Goal: Task Accomplishment & Management: Use online tool/utility

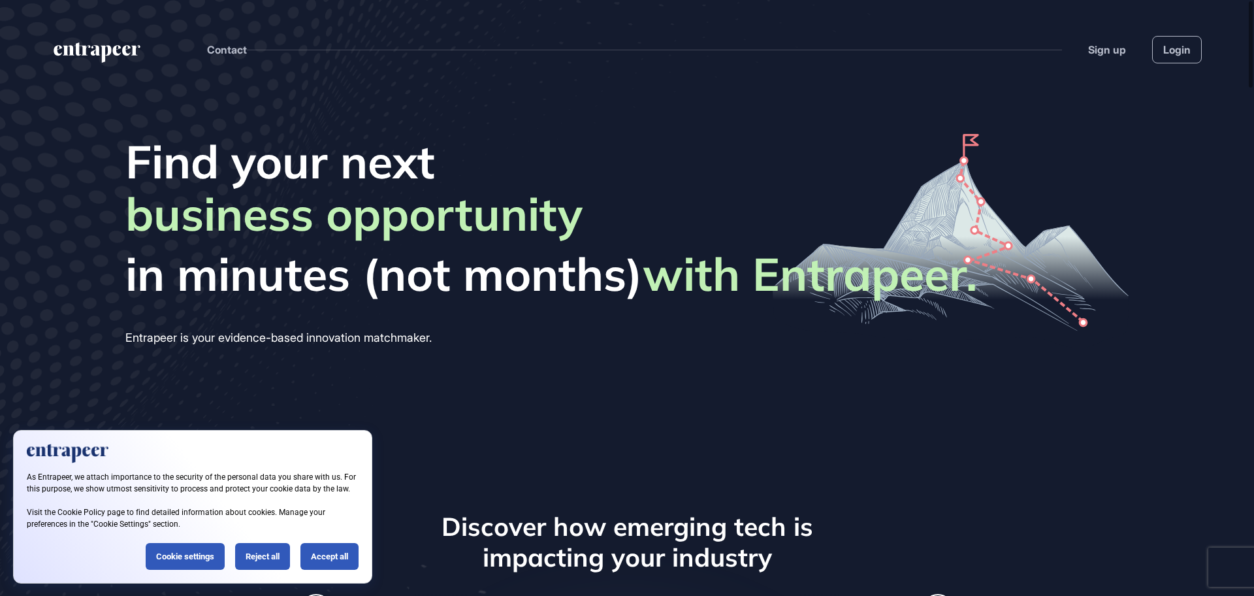
scroll to position [1, 1]
click at [1182, 52] on link "Login" at bounding box center [1177, 49] width 50 height 27
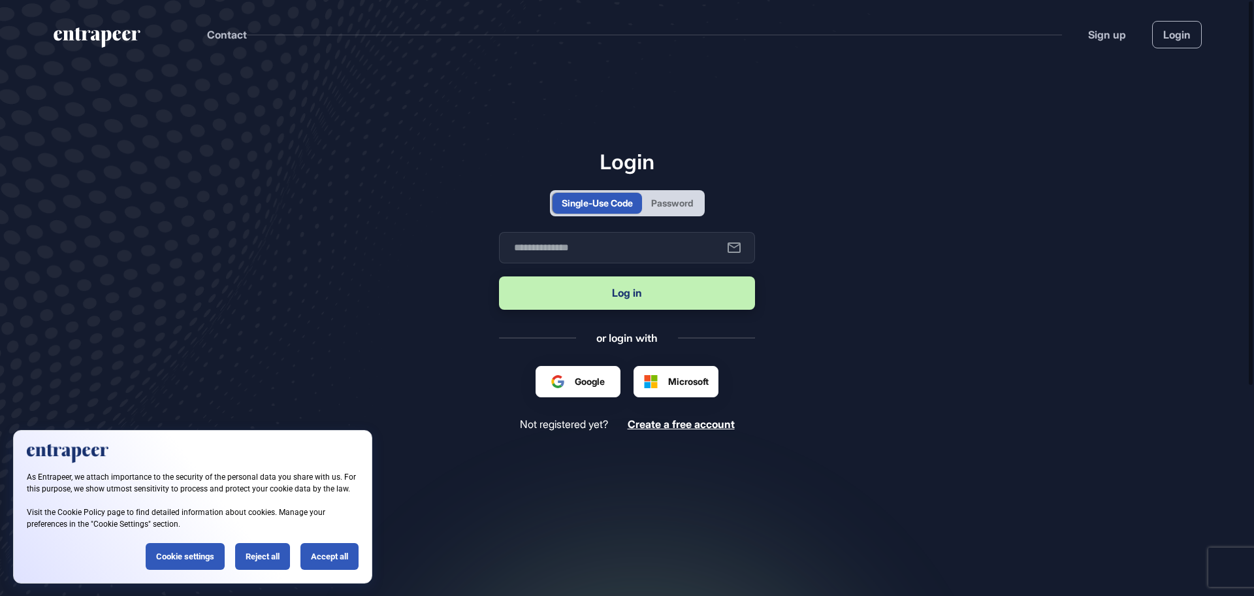
click at [678, 197] on div "Password" at bounding box center [672, 203] width 42 height 14
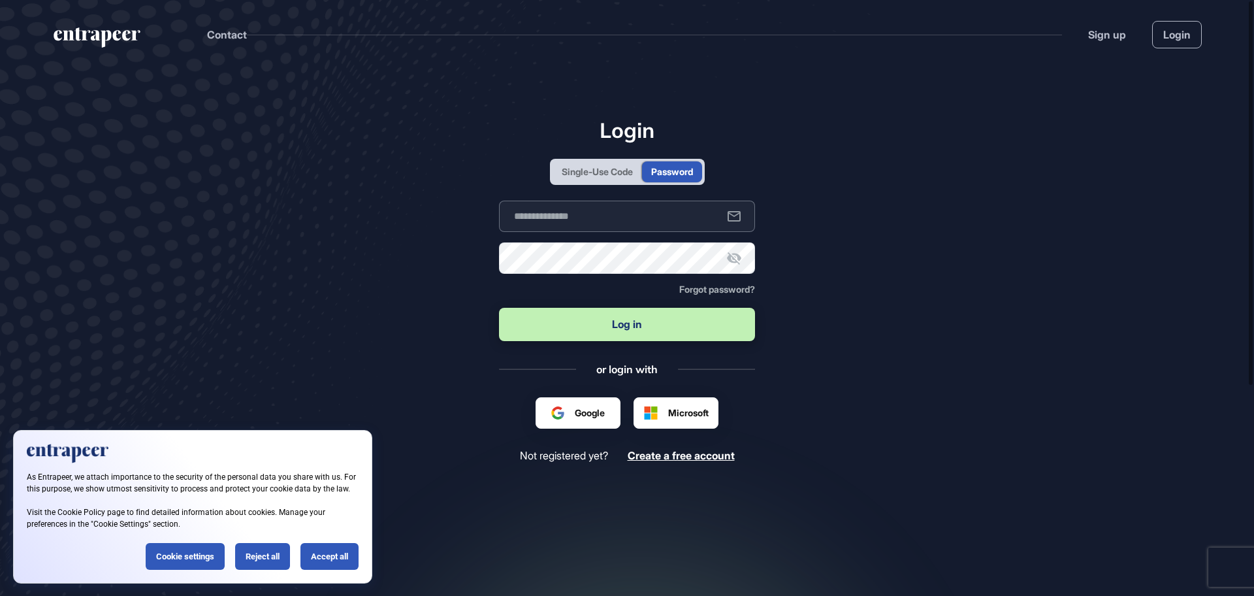
click at [591, 213] on input "text" at bounding box center [627, 216] width 256 height 31
type input "**********"
click at [621, 325] on button "Log in" at bounding box center [627, 324] width 256 height 33
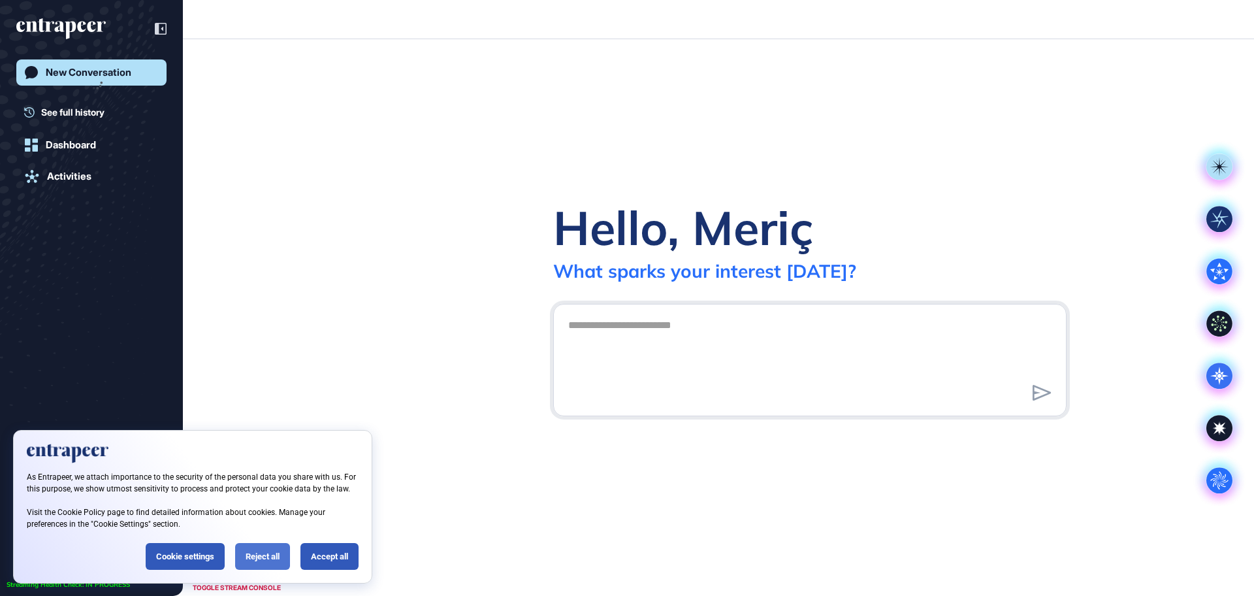
scroll to position [1, 1]
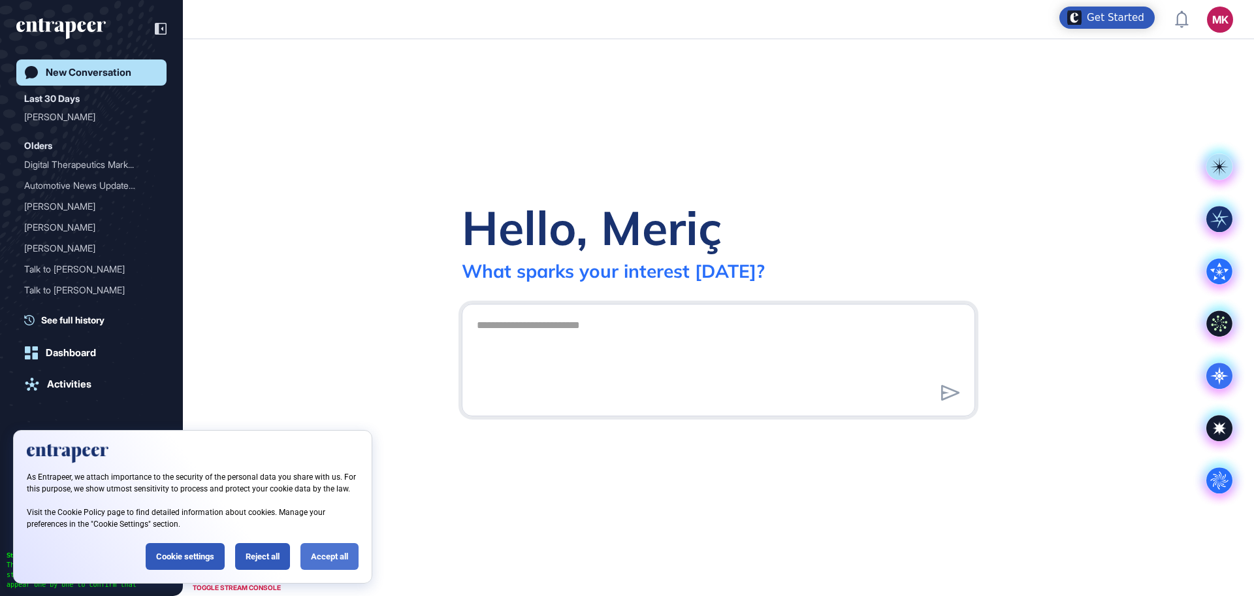
click at [320, 553] on div "Accept all" at bounding box center [329, 556] width 58 height 27
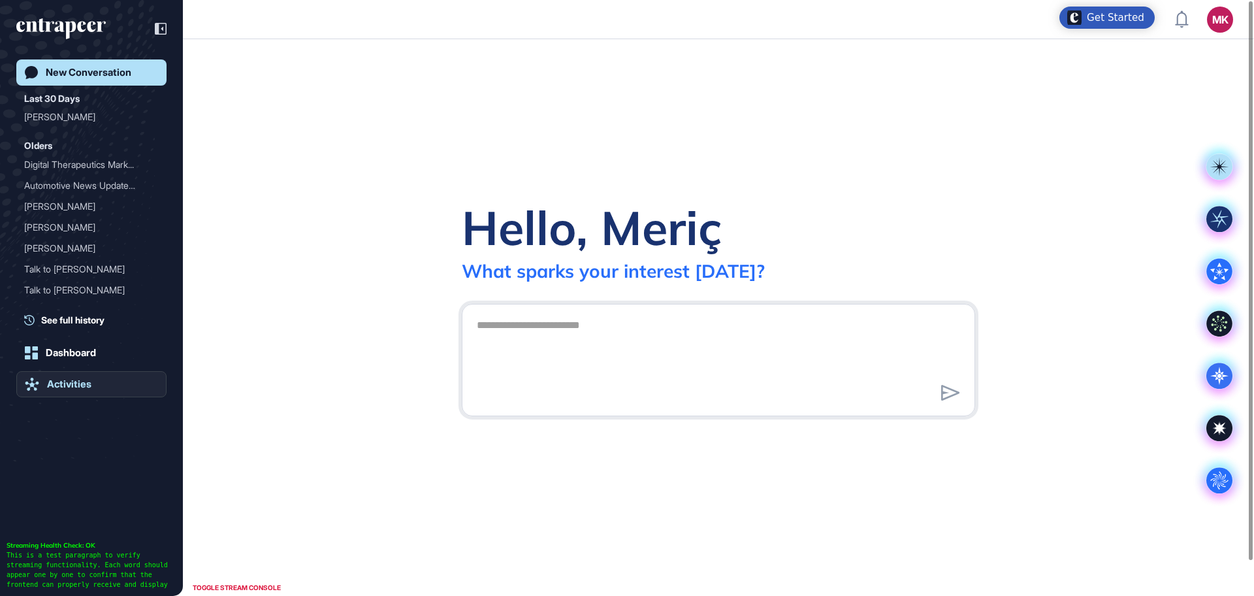
click at [79, 374] on link "Activities" at bounding box center [91, 384] width 150 height 26
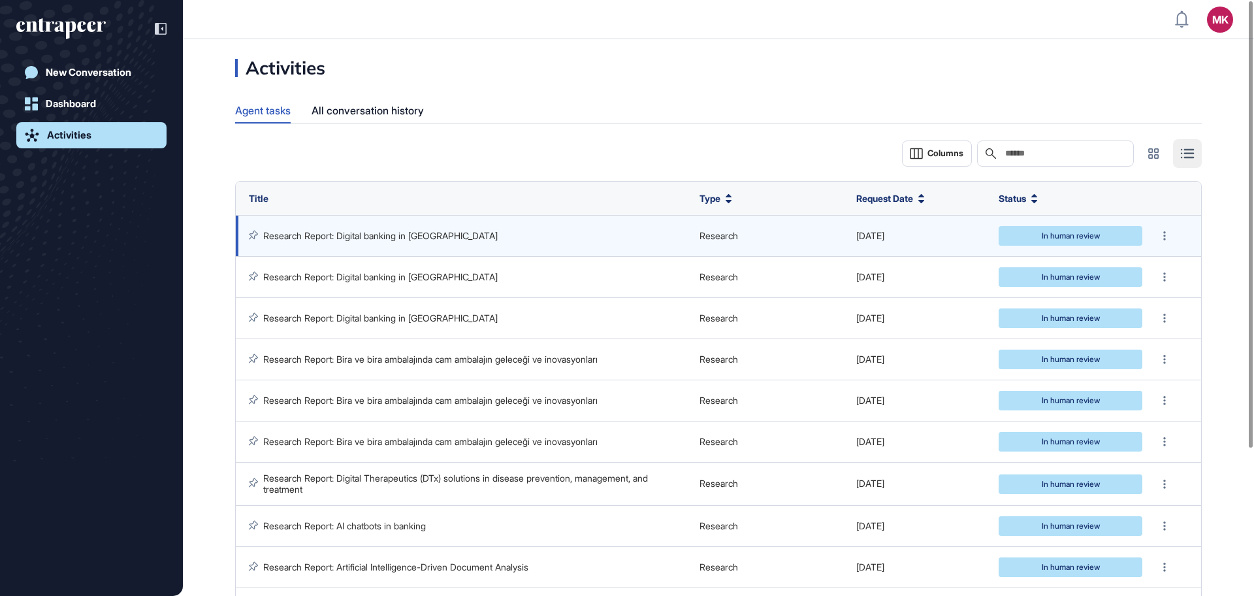
click at [308, 238] on link "Research Report: Digital banking in Turkey" at bounding box center [380, 235] width 235 height 11
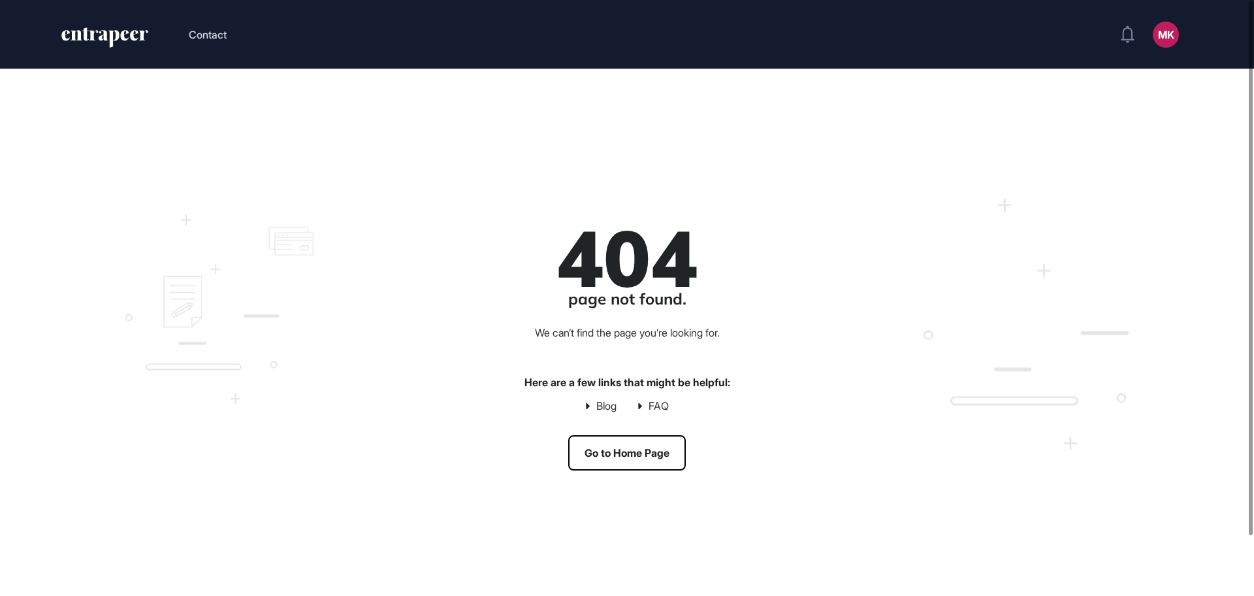
scroll to position [1, 1]
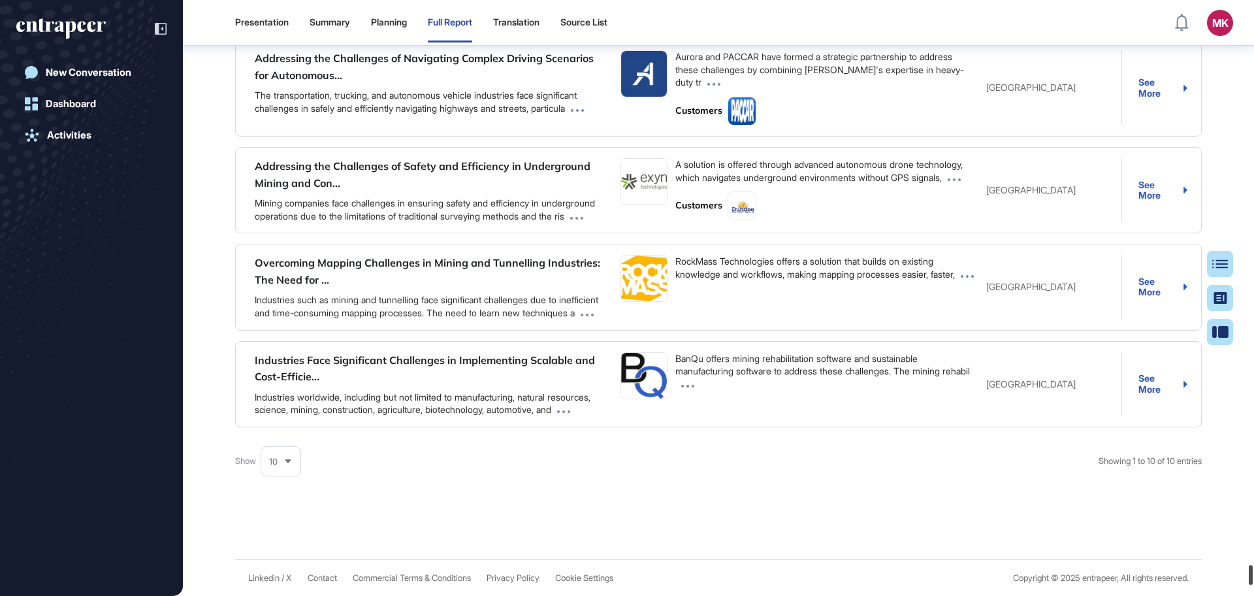
scroll to position [40263, 0]
drag, startPoint x: 1254, startPoint y: 392, endPoint x: 1254, endPoint y: 599, distance: 207.1
click at [1254, 595] on html "Presentation Summary Planning Full Report Translation Source List MK Admin Dash…" at bounding box center [627, 350] width 1254 height 700
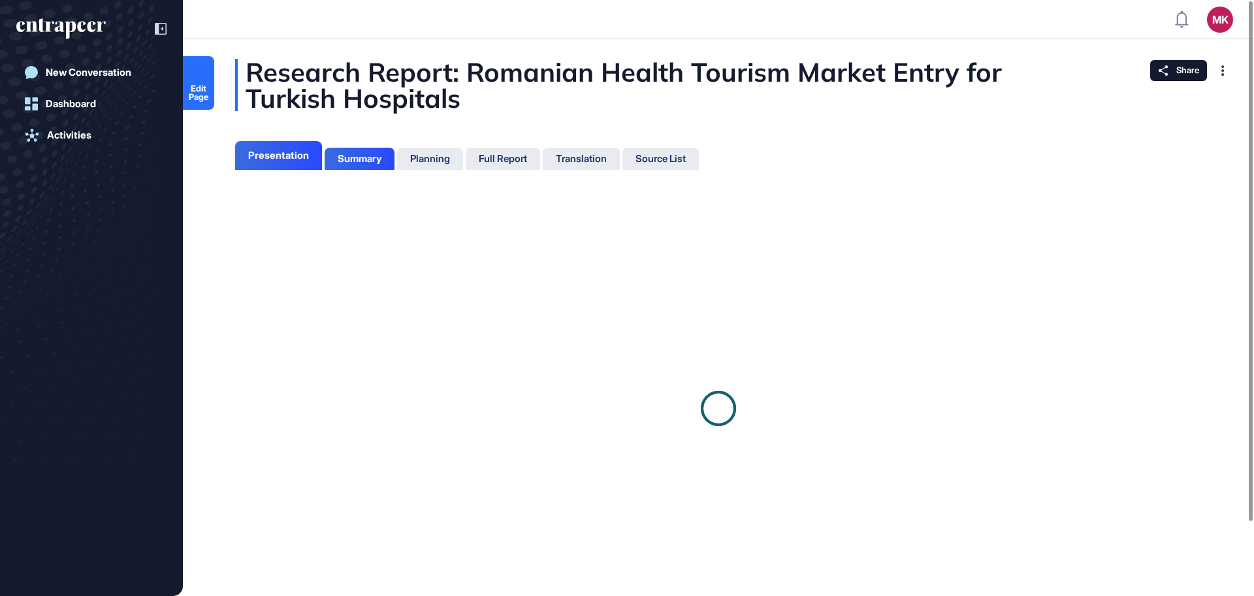
scroll to position [530, 3]
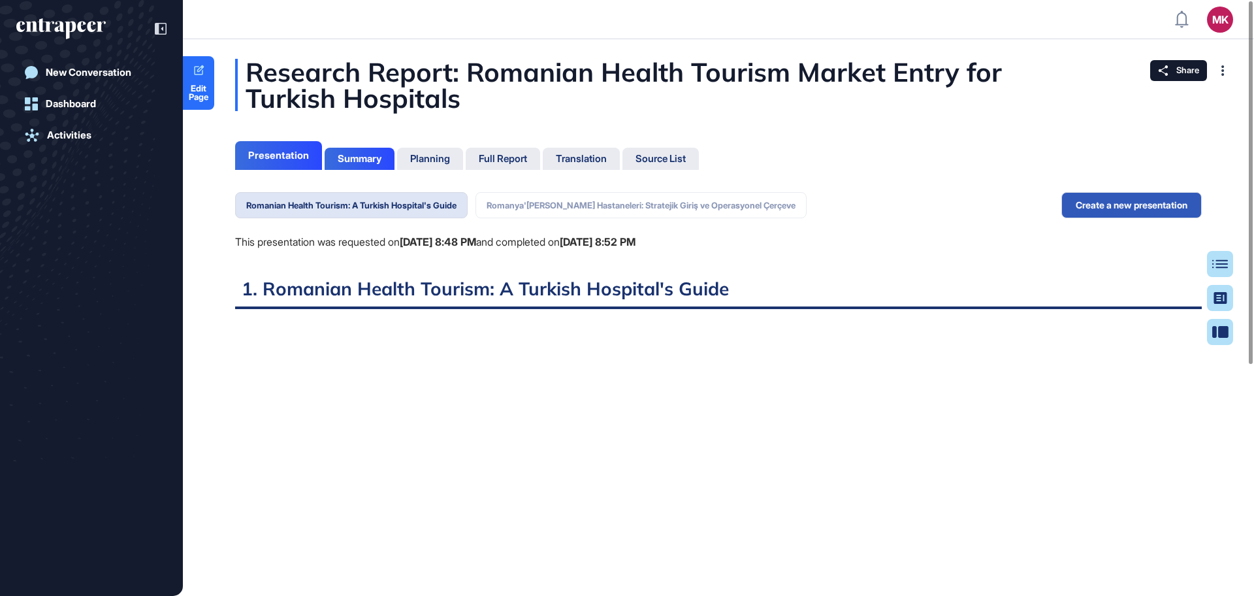
scroll to position [530, 3]
click at [203, 82] on link "Edit Page" at bounding box center [198, 83] width 31 height 54
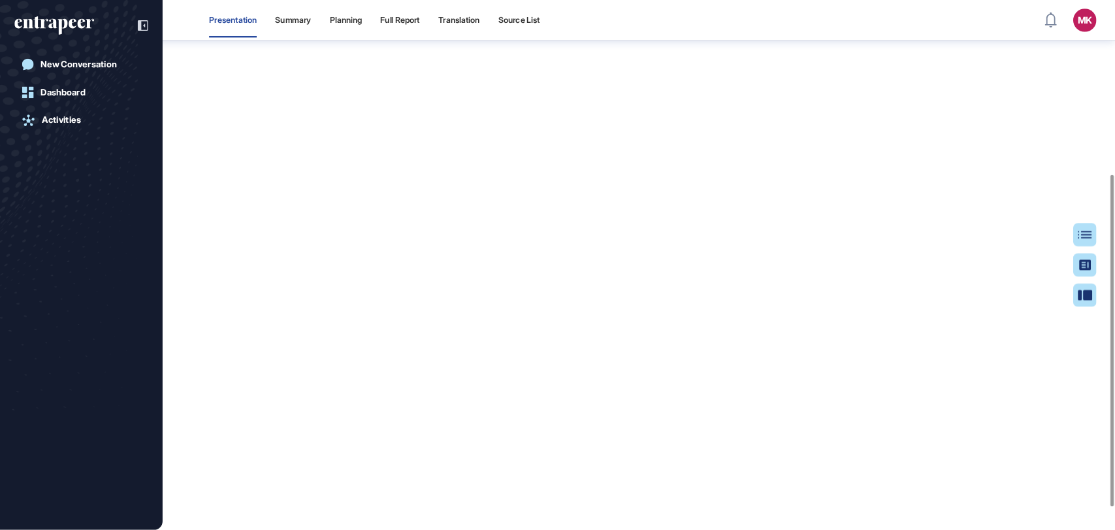
scroll to position [0, 0]
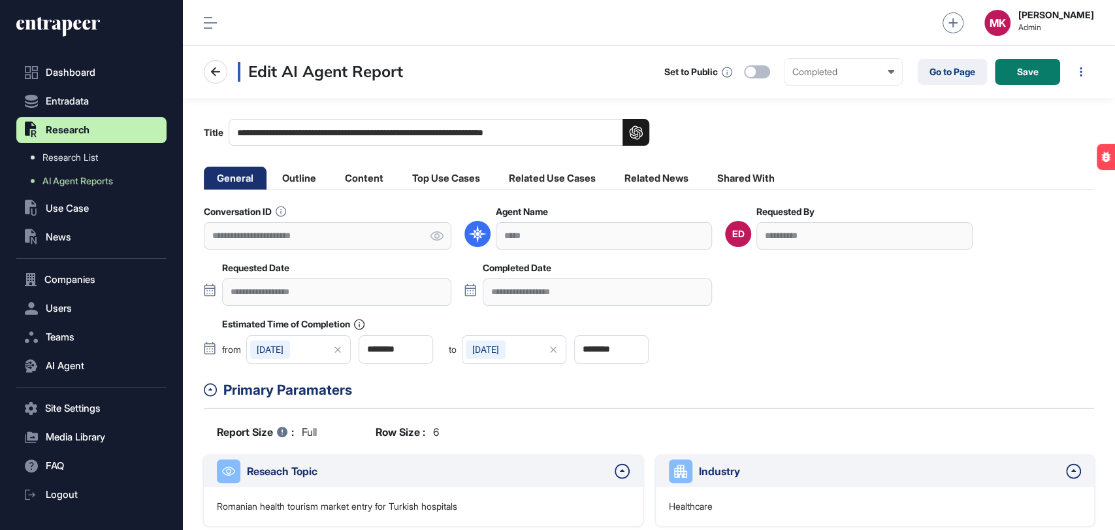
scroll to position [529, 932]
click at [800, 127] on div "**********" at bounding box center [649, 132] width 890 height 27
click at [959, 77] on link "Go to Page" at bounding box center [952, 72] width 69 height 26
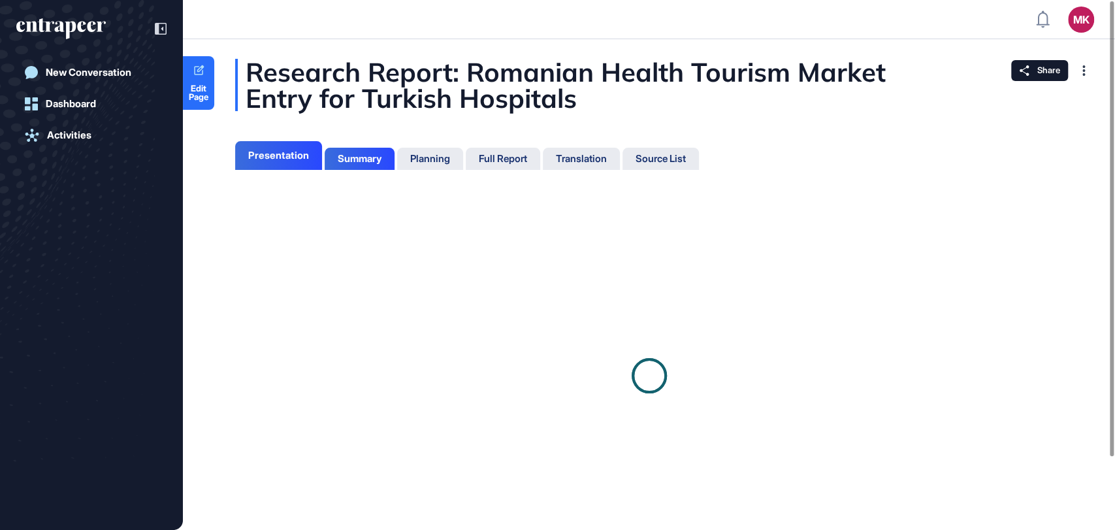
scroll to position [5, 0]
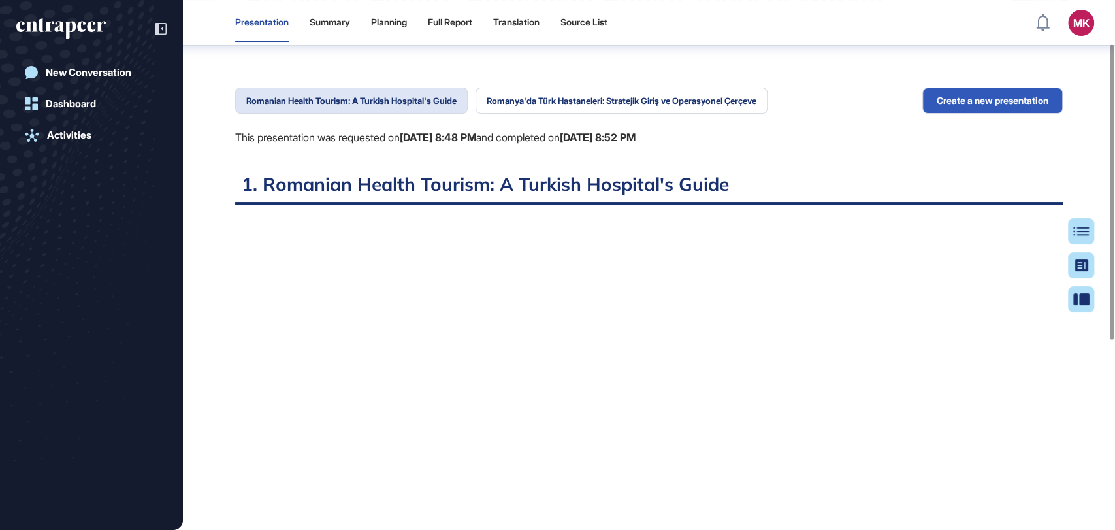
scroll to position [78, 0]
click at [602, 95] on button "Romanya'da Türk Hastaneleri: Stratejik Giriş ve Operasyonel Çerçeve" at bounding box center [622, 101] width 292 height 26
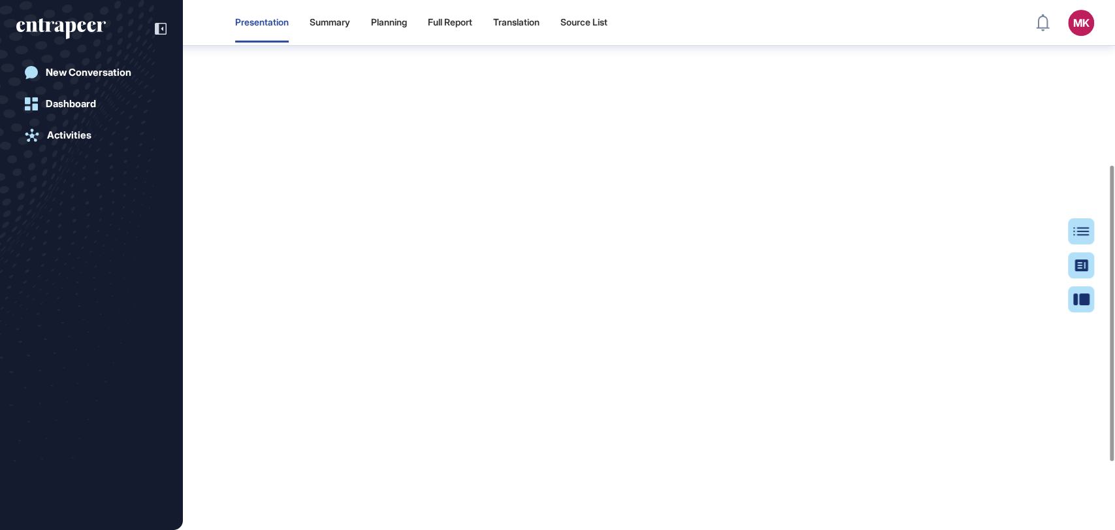
scroll to position [297, 0]
click at [152, 28] on div at bounding box center [154, 28] width 25 height 25
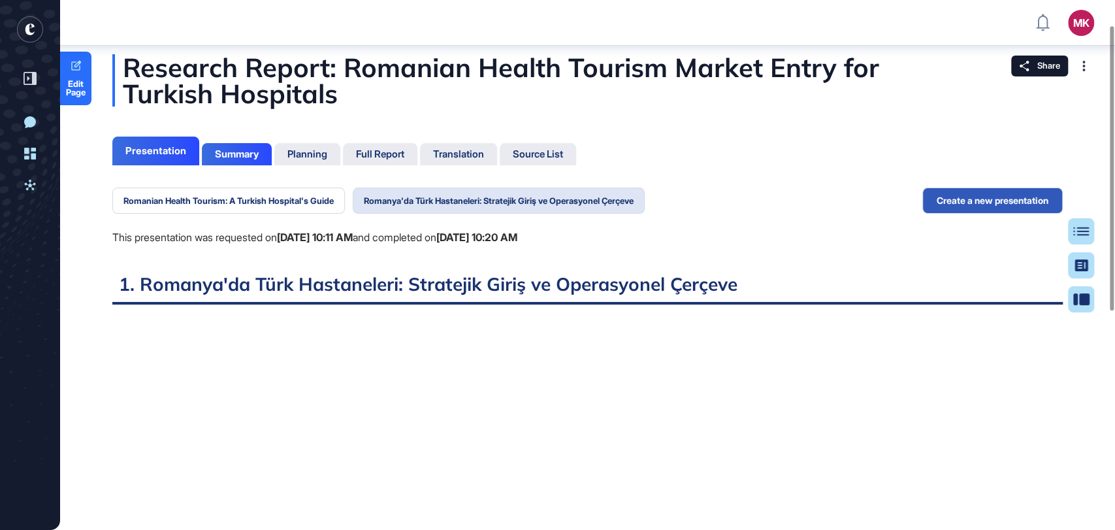
scroll to position [0, 0]
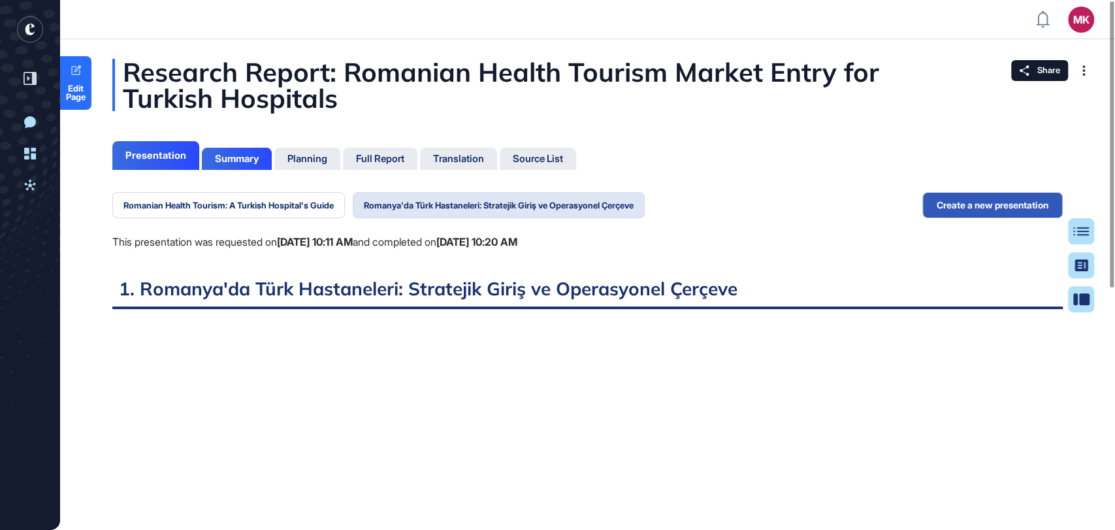
click at [225, 219] on div "Romanian Health Tourism: A Turkish Hospital's Guide Romanya'da Türk Hastaneleri…" at bounding box center [378, 234] width 532 height 85
click at [227, 208] on button "Romanian Health Tourism: A Turkish Hospital's Guide" at bounding box center [228, 205] width 233 height 26
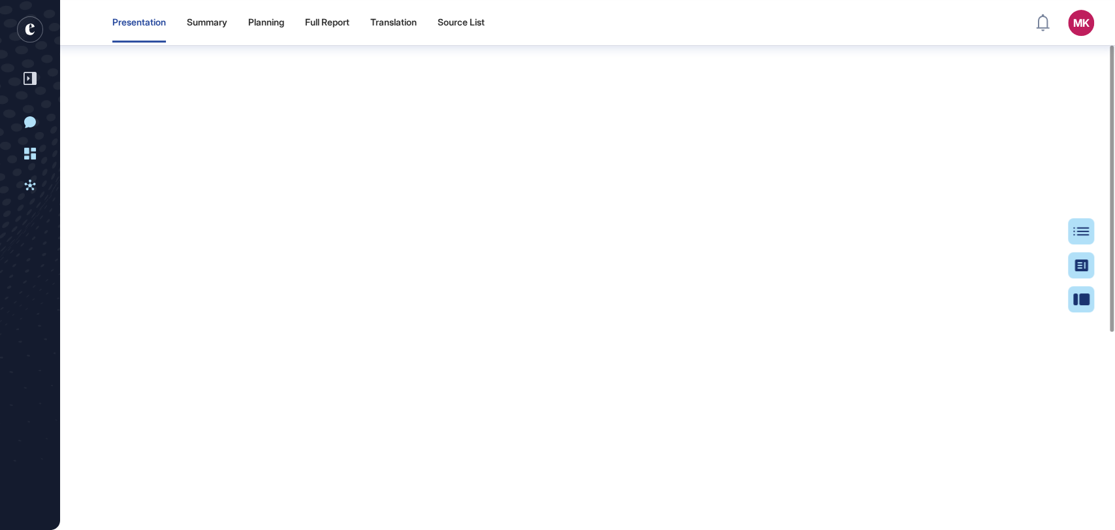
scroll to position [367, 0]
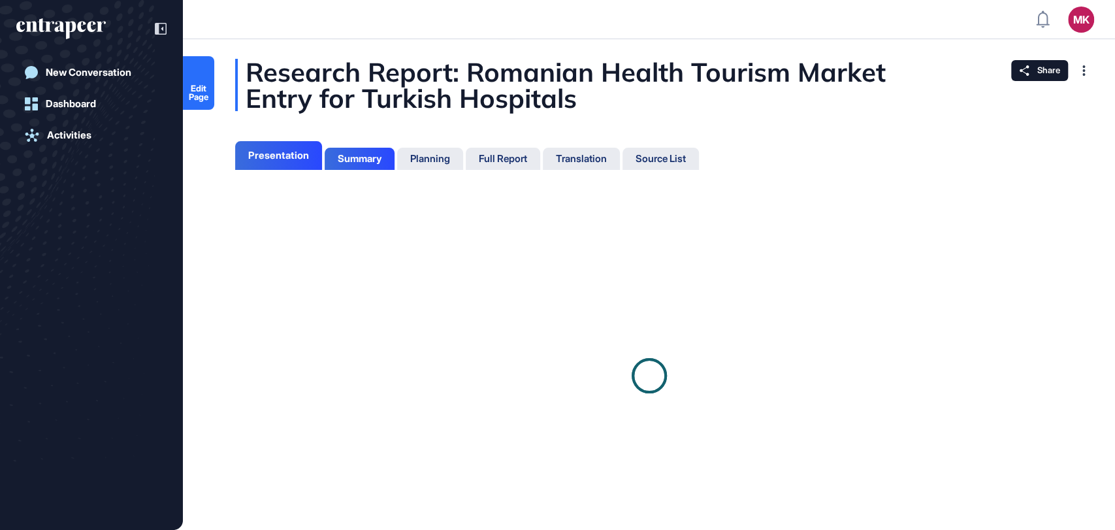
scroll to position [5, 0]
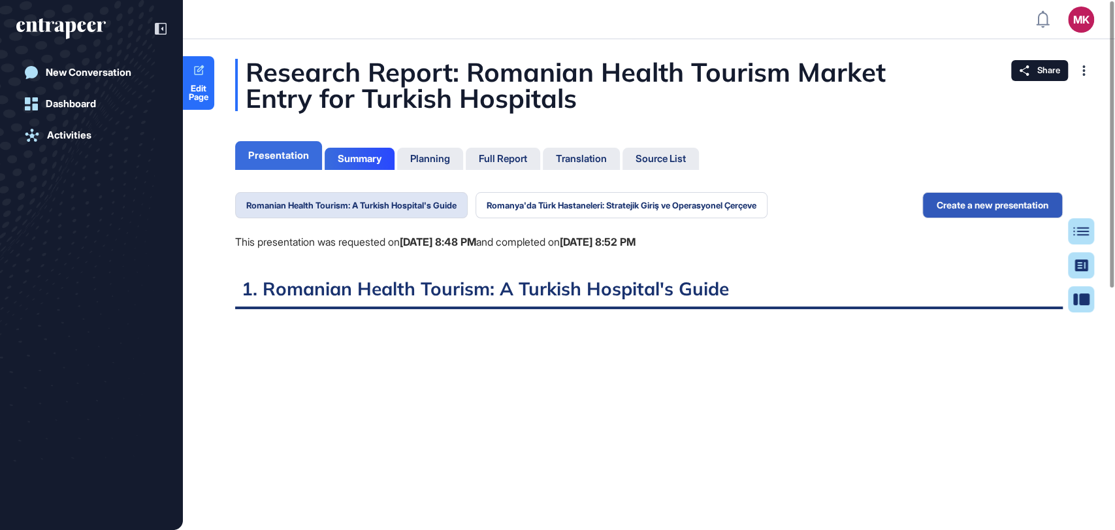
scroll to position [464, 3]
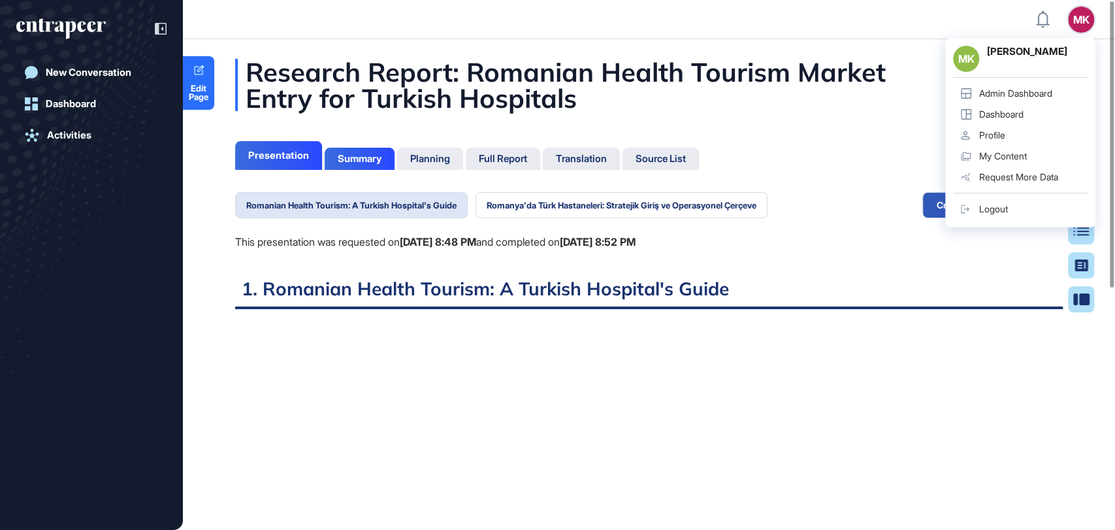
click at [1041, 91] on div "Admin Dashboard" at bounding box center [1015, 93] width 73 height 10
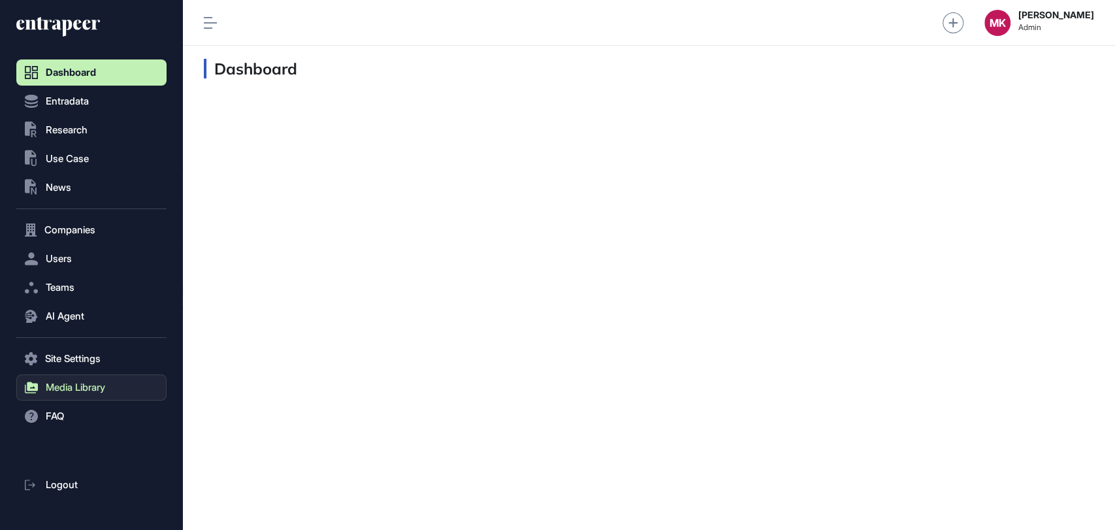
click at [73, 382] on span "Media Library" at bounding box center [75, 387] width 59 height 10
click at [75, 414] on span "Image List" at bounding box center [63, 415] width 42 height 10
click at [76, 440] on span "Upload Image" at bounding box center [70, 438] width 56 height 10
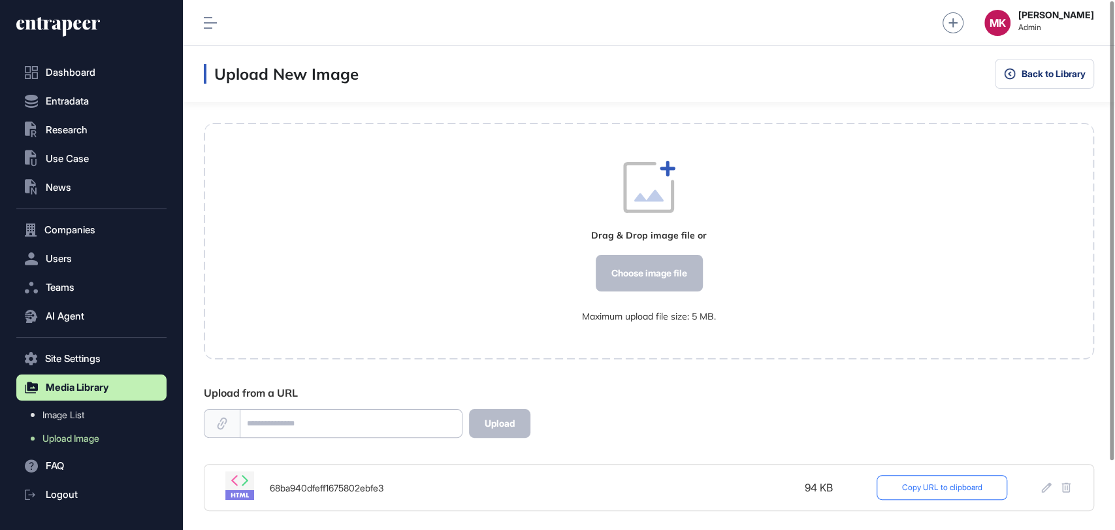
click at [977, 493] on button "Copy URL to clipboard" at bounding box center [942, 487] width 131 height 25
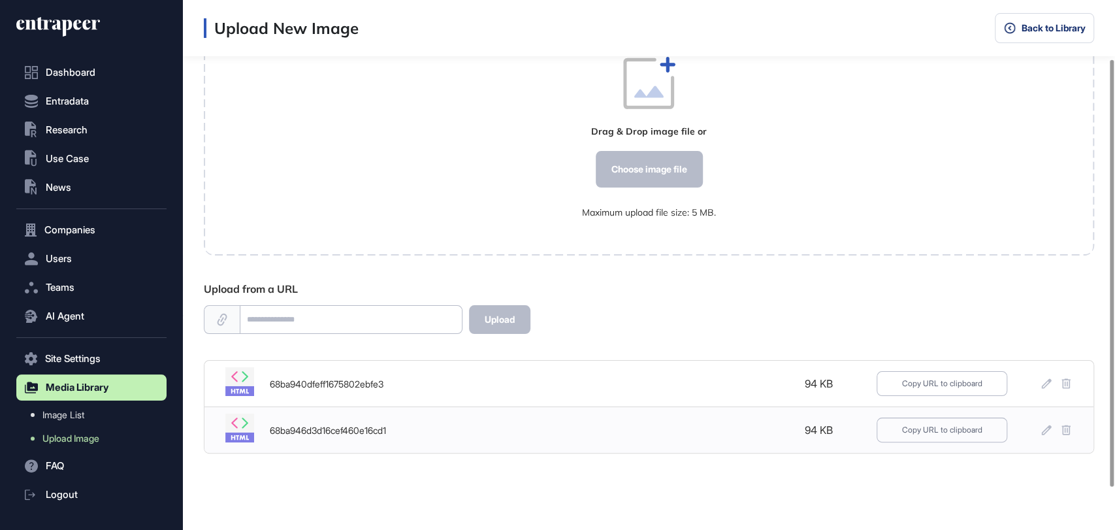
scroll to position [125, 0]
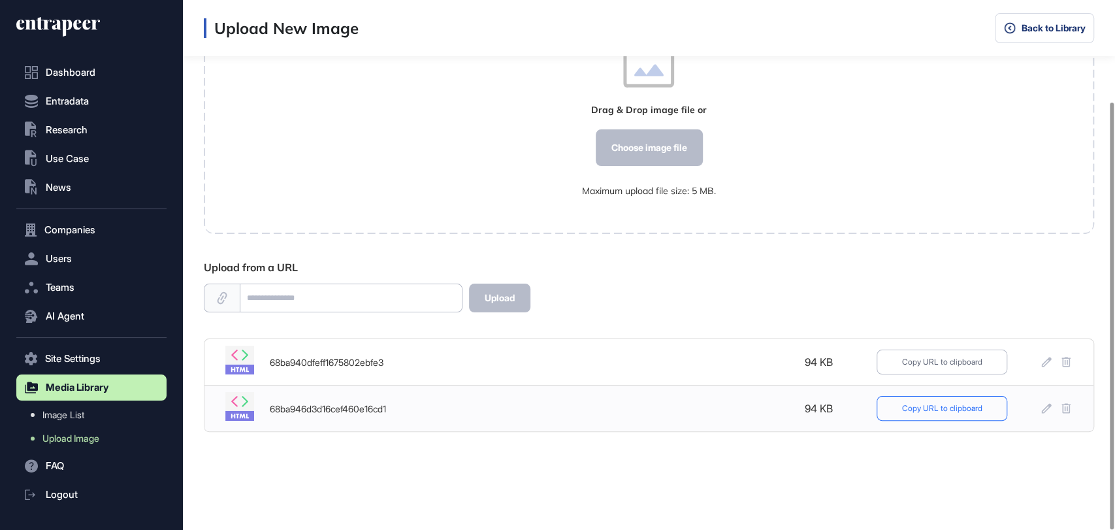
click at [962, 410] on button "Copy URL to clipboard" at bounding box center [942, 408] width 131 height 25
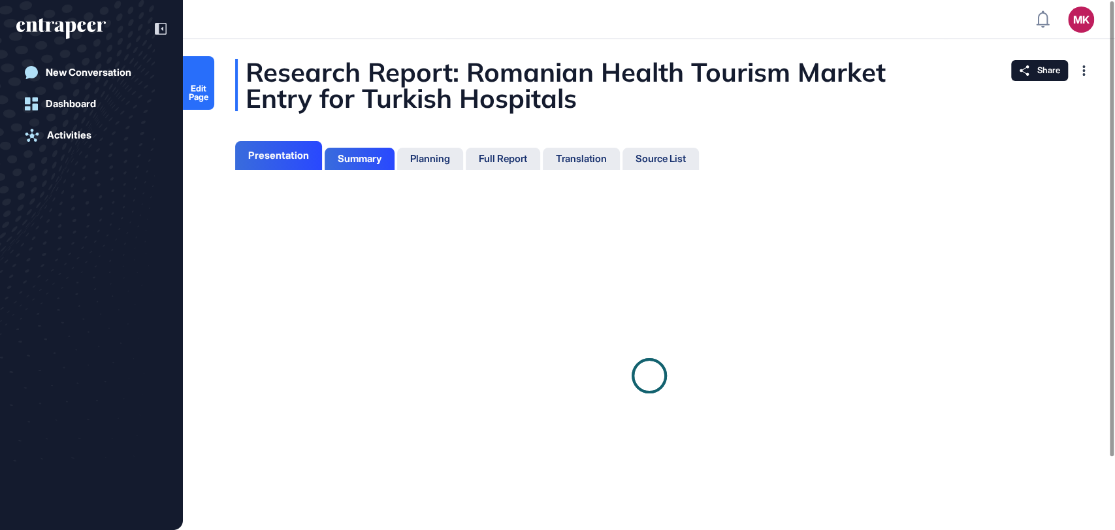
scroll to position [464, 3]
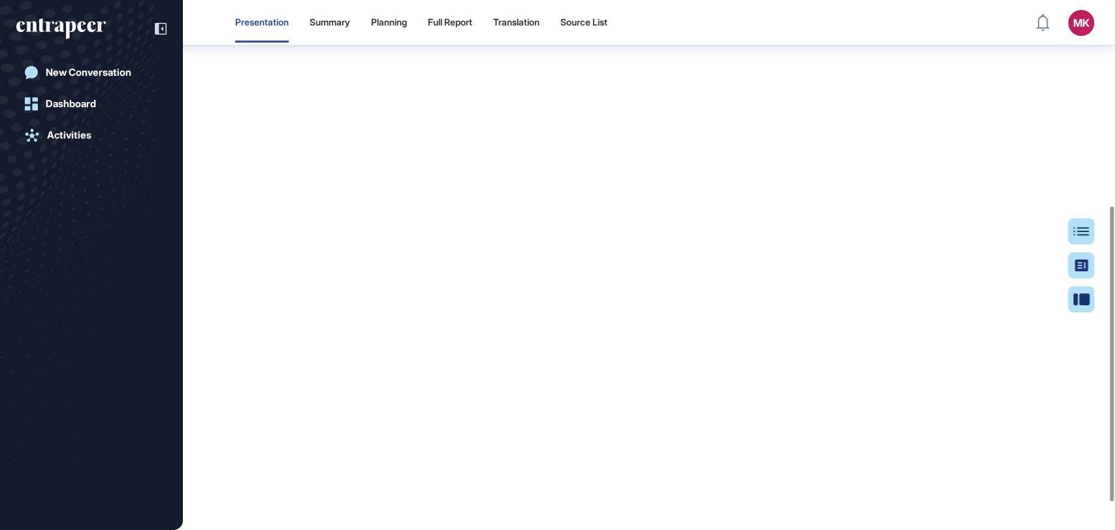
scroll to position [369, 0]
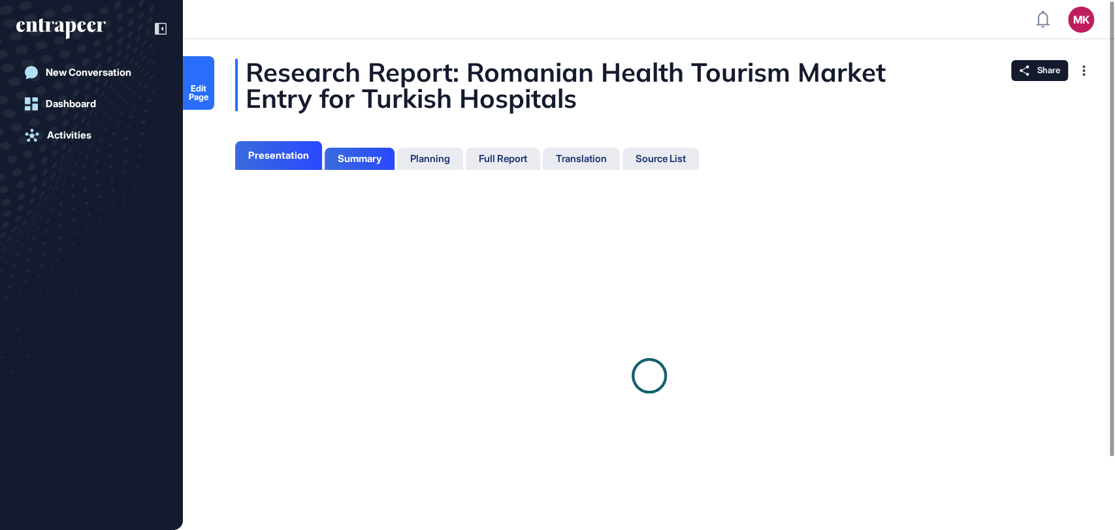
scroll to position [5, 0]
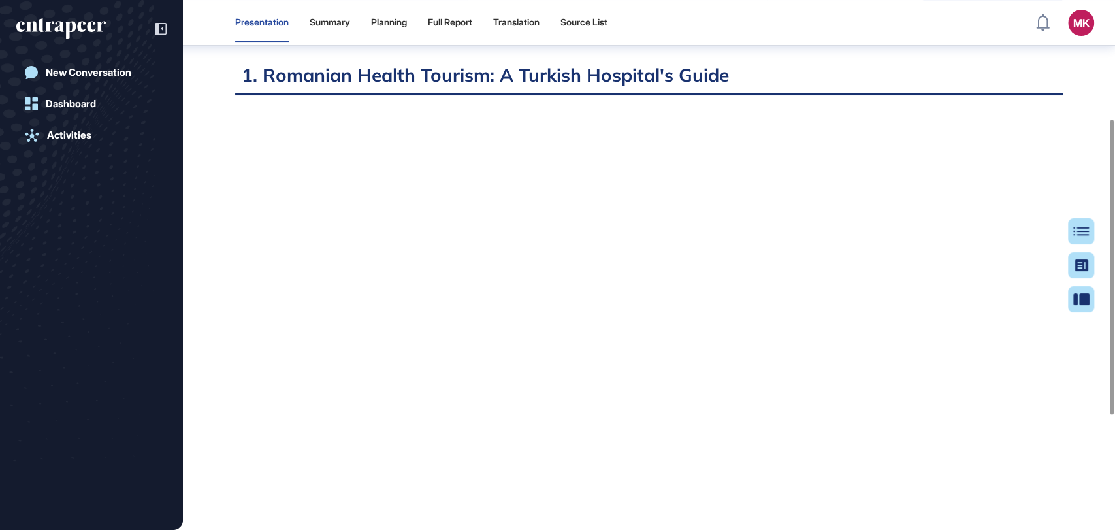
scroll to position [225, 0]
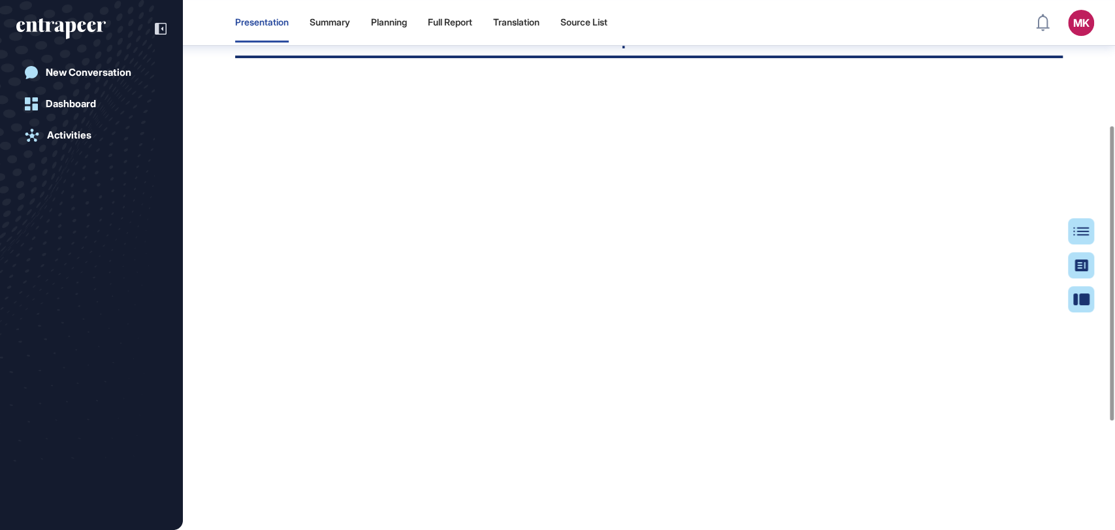
click at [167, 34] on div "New Conversation Dashboard Activities" at bounding box center [91, 265] width 183 height 530
click at [159, 27] on icon at bounding box center [161, 29] width 12 height 12
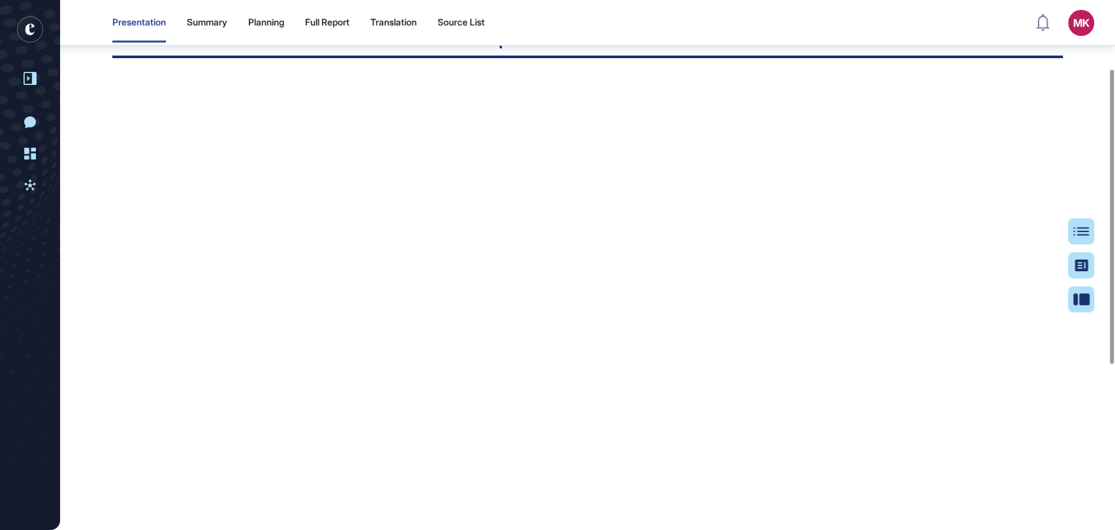
scroll to position [0, 0]
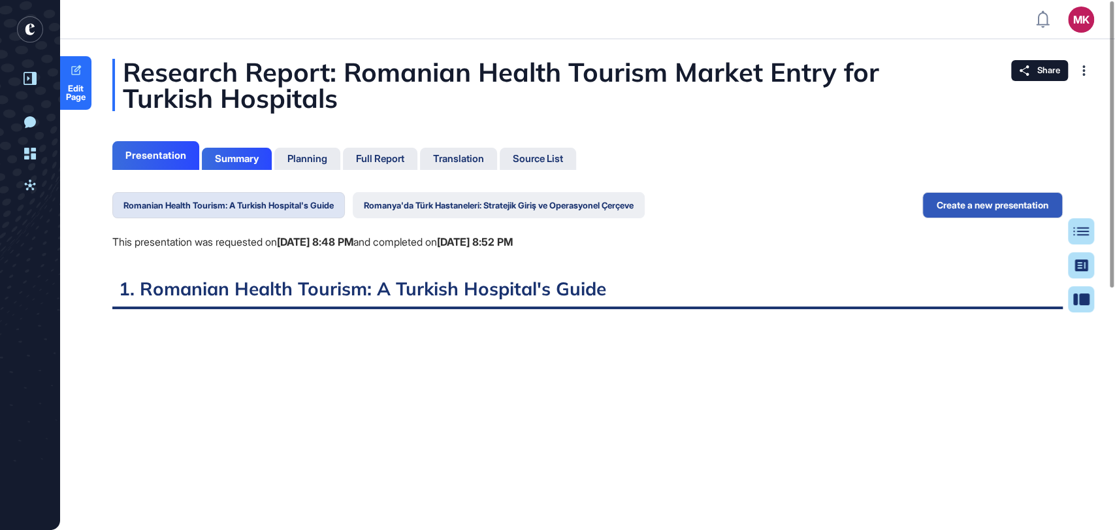
click at [422, 199] on button "Romanya'da Türk Hastaneleri: Stratejik Giriş ve Operasyonel Çerçeve" at bounding box center [499, 205] width 292 height 26
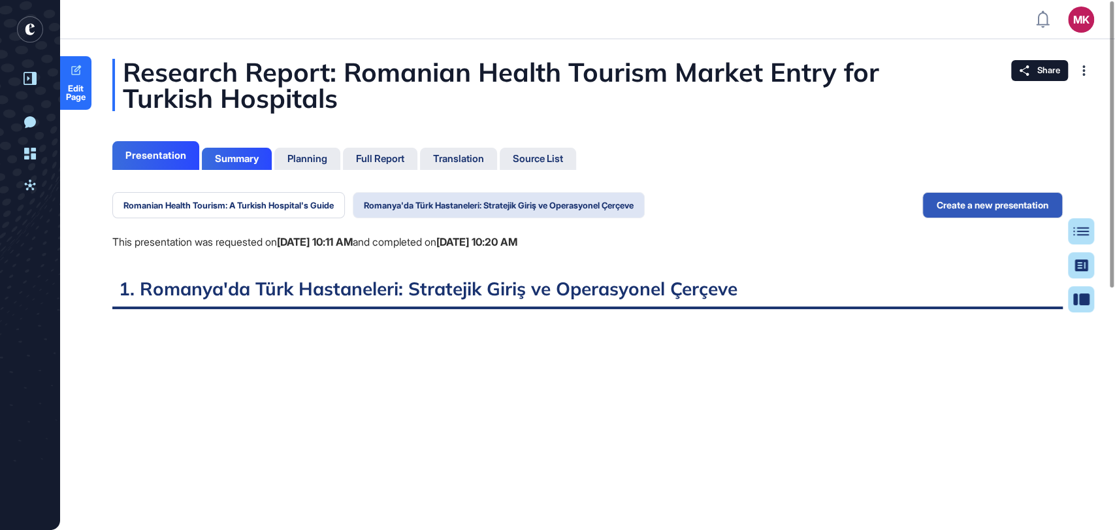
click at [479, 204] on button "Romanya'da Türk Hastaneleri: Stratejik Giriş ve Operasyonel Çerçeve" at bounding box center [499, 205] width 292 height 26
drag, startPoint x: 1114, startPoint y: 367, endPoint x: 1111, endPoint y: -59, distance: 425.9
click at [1111, 0] on html "MK Admin Dashboard Dashboard Profile My Content Request More Data New Conversat…" at bounding box center [557, 317] width 1115 height 634
click at [548, 204] on button "Romanya'da Türk Hastaneleri: Stratejik Giriş ve Operasyonel Çerçeve" at bounding box center [499, 205] width 292 height 26
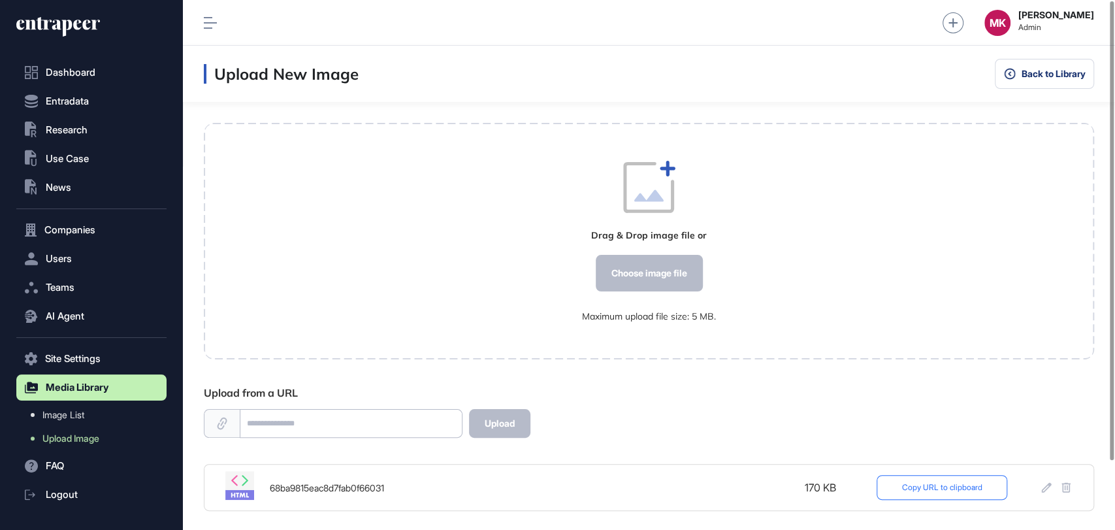
click at [947, 487] on button "Copy URL to clipboard" at bounding box center [942, 487] width 131 height 25
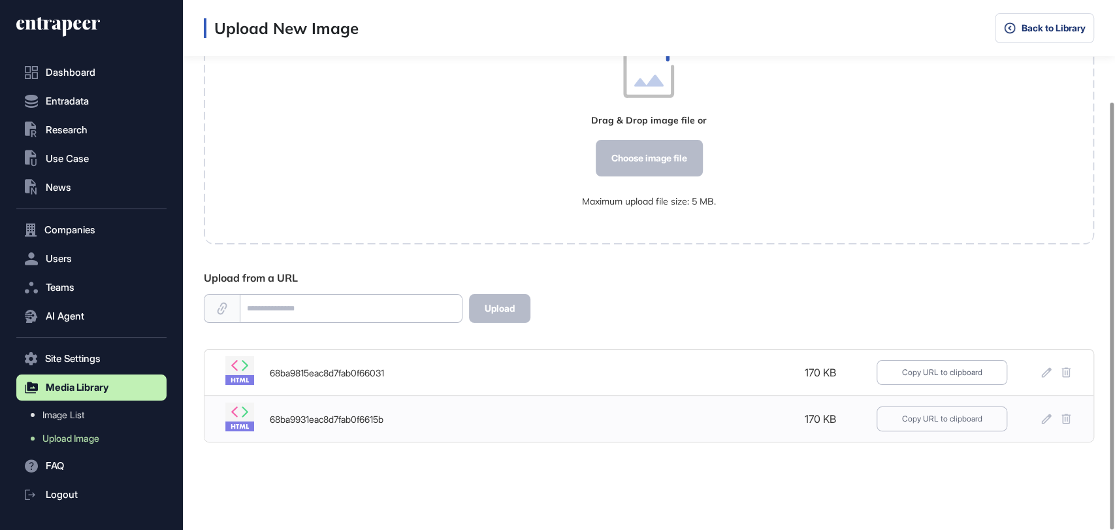
scroll to position [125, 0]
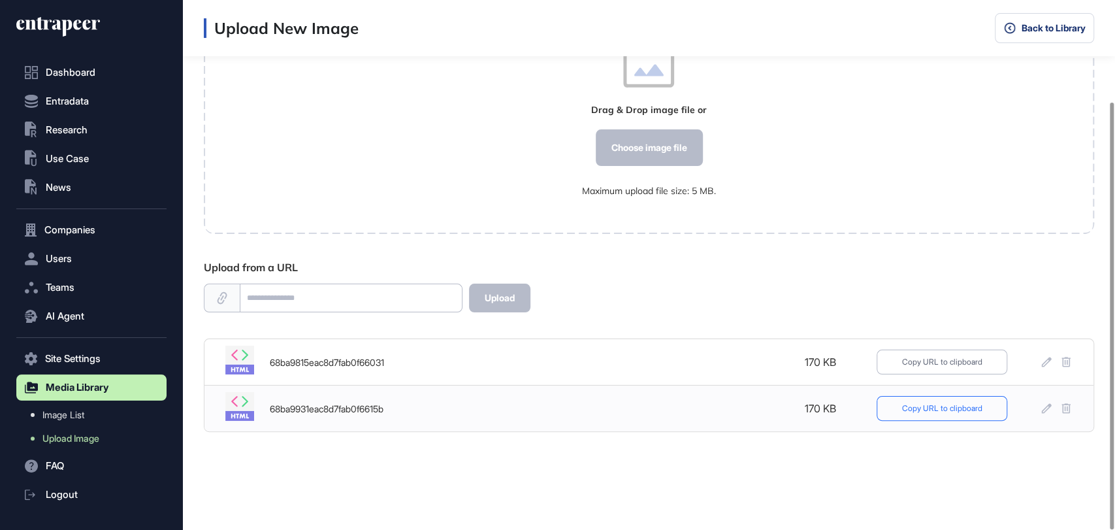
click at [930, 410] on button "Copy URL to clipboard" at bounding box center [942, 408] width 131 height 25
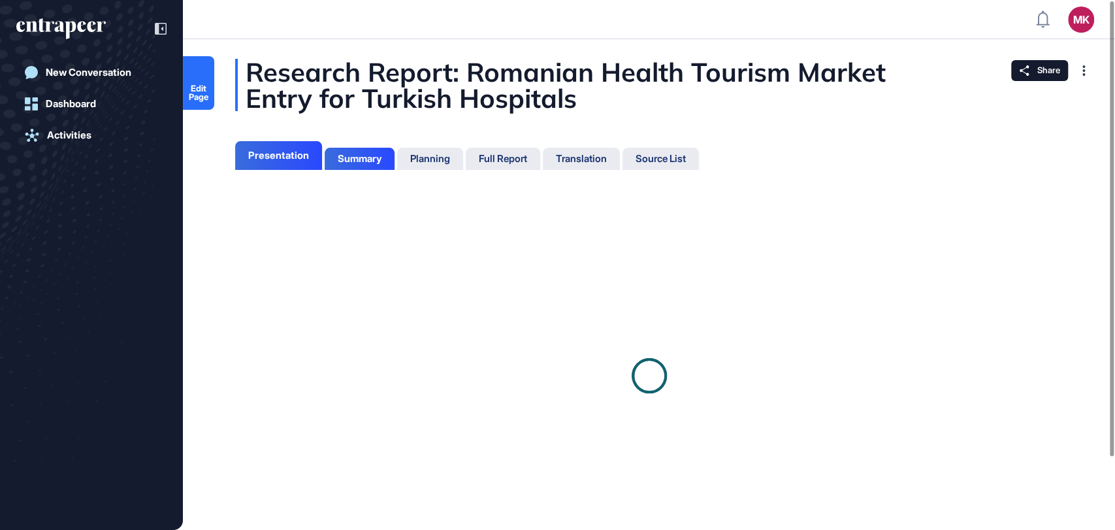
scroll to position [464, 3]
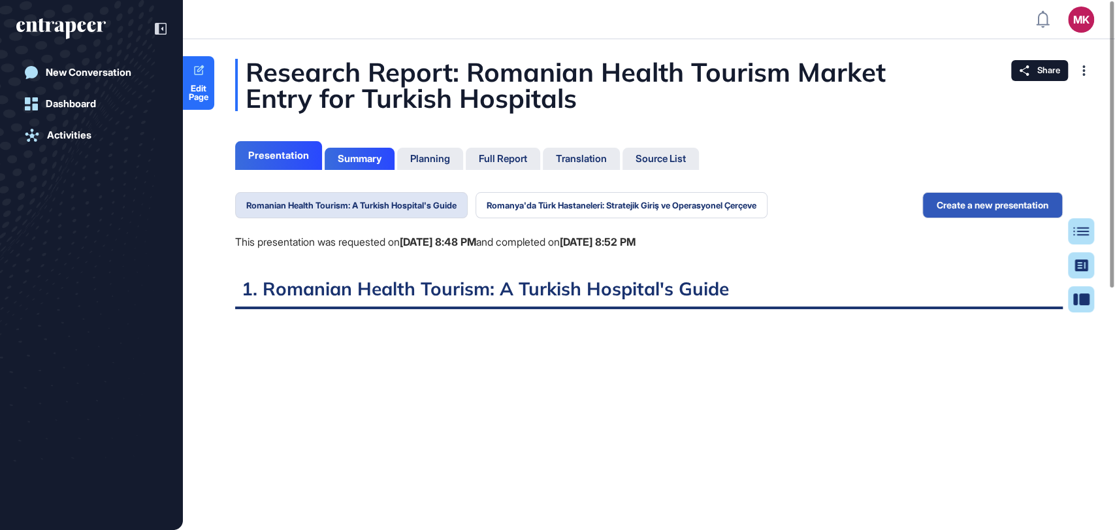
click at [602, 219] on div "Romanian Health Tourism: A Turkish Hospital's Guide Romanya'da Türk Hastaneleri…" at bounding box center [501, 234] width 532 height 85
click at [601, 205] on button "Romanya'da Türk Hastaneleri: Stratejik Giriş ve Operasyonel Çerçeve" at bounding box center [622, 205] width 292 height 26
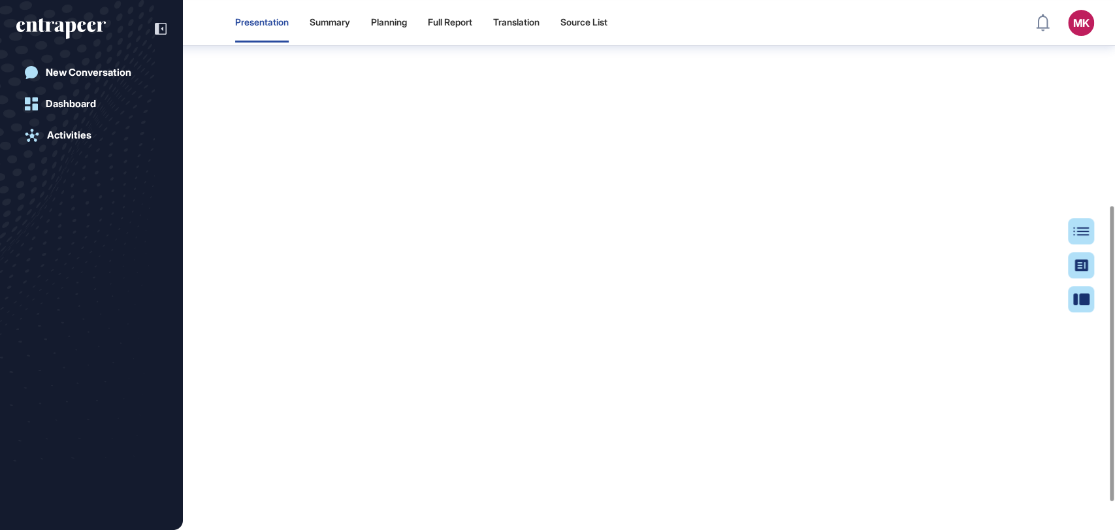
scroll to position [368, 0]
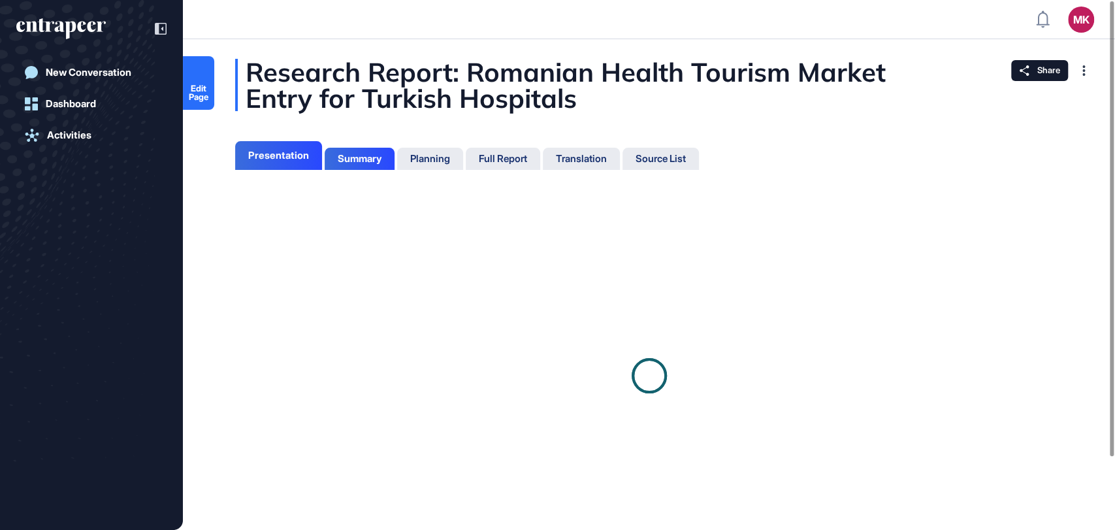
scroll to position [5, 0]
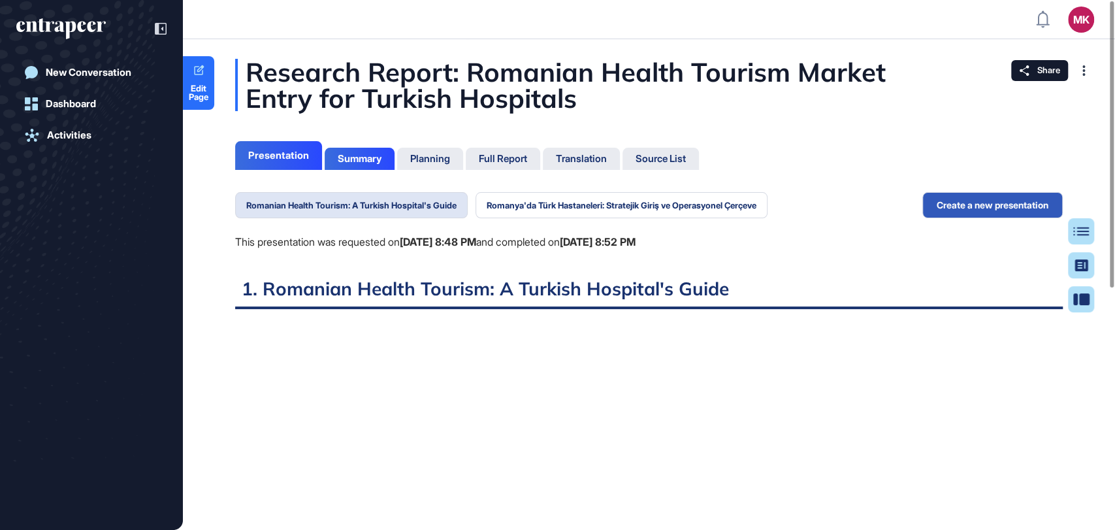
scroll to position [5, 0]
click at [587, 200] on button "Romanya'da Türk Hastaneleri: Stratejik Giriş ve Operasyonel Çerçeve" at bounding box center [622, 205] width 292 height 26
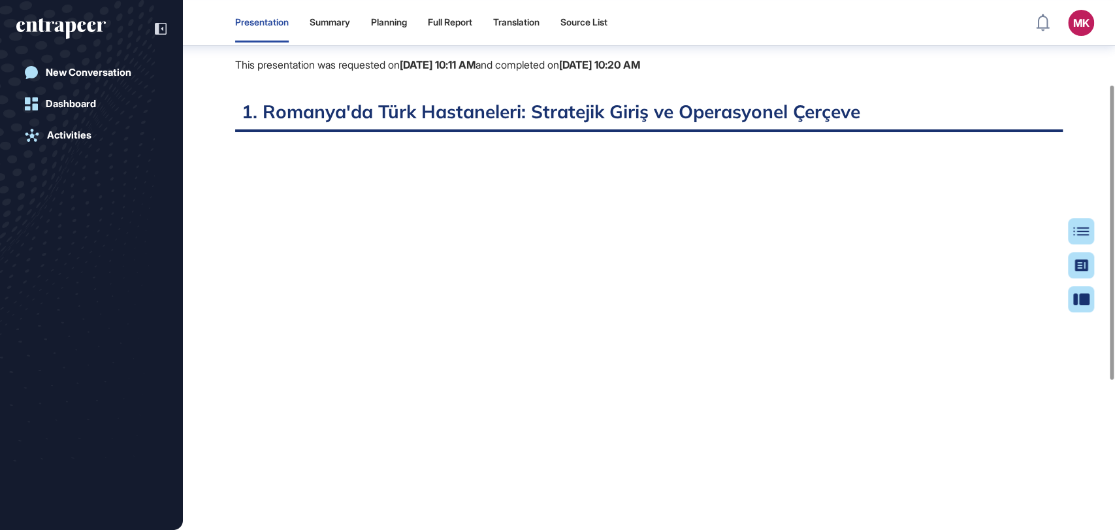
scroll to position [152, 0]
